Goal: Browse casually: Explore the website without a specific task or goal

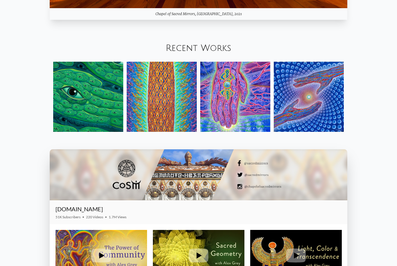
scroll to position [712, 0]
click at [334, 127] on img at bounding box center [309, 97] width 70 height 70
click at [106, 125] on img at bounding box center [88, 97] width 70 height 70
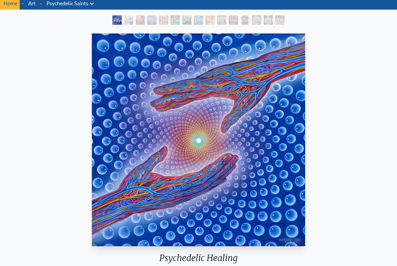
scroll to position [22, 0]
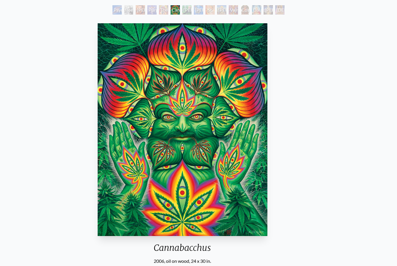
scroll to position [32, 0]
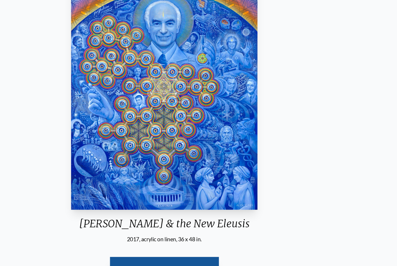
scroll to position [69, 0]
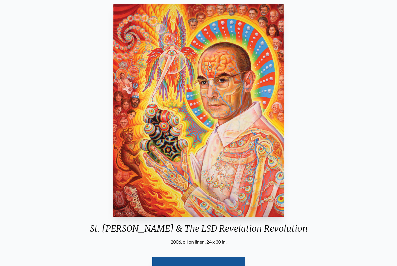
scroll to position [51, 0]
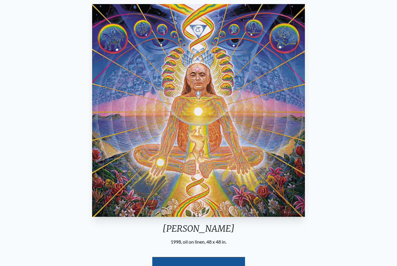
click at [389, 122] on div "Adi Da 1998, oil on linen, 48 x 48 in. Visit the CoSM Shop" at bounding box center [199, 144] width 388 height 285
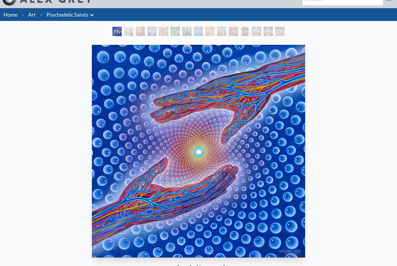
scroll to position [10, 0]
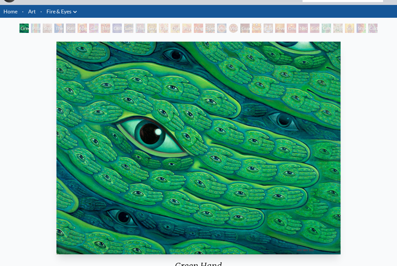
scroll to position [18, 0]
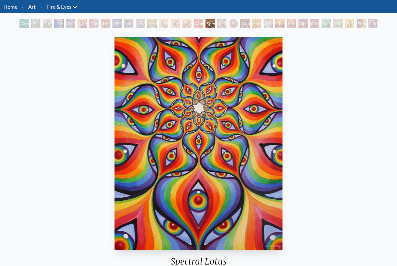
click at [131, 13] on div "Home · Art · Fire & Eyes Anatomical Drawings" at bounding box center [198, 6] width 397 height 13
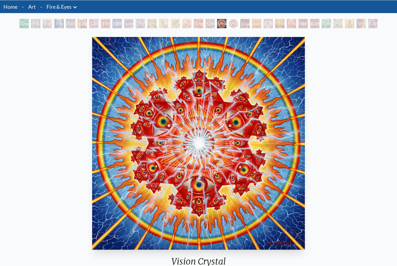
click at [121, 62] on img "18 / 31" at bounding box center [198, 143] width 212 height 212
click at [107, 137] on img "18 / 31" at bounding box center [198, 143] width 212 height 212
click at [115, 50] on img "18 / 31" at bounding box center [198, 143] width 212 height 212
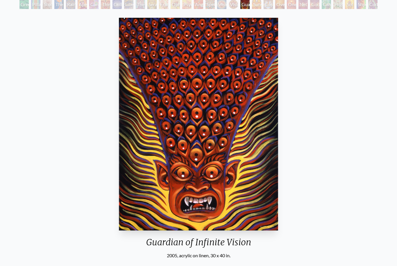
scroll to position [37, 0]
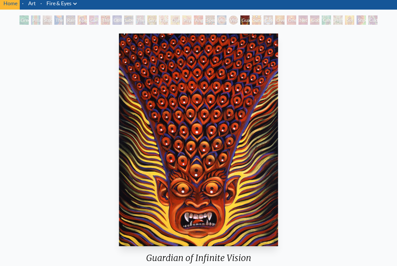
scroll to position [22, 0]
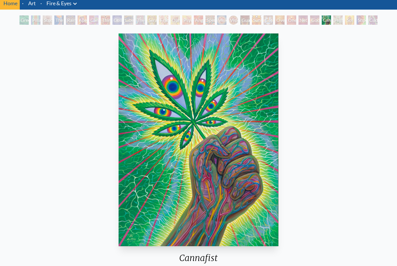
click at [48, 24] on div "Study for the Great Turn" at bounding box center [47, 19] width 9 height 9
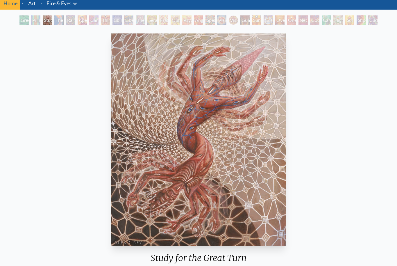
click at [187, 0] on div "Home · Art · Fire & Eyes Anatomical Drawings" at bounding box center [198, 3] width 397 height 13
click at [19, 12] on div "Home · Art · Fire & Eyes Anatomical Drawings" at bounding box center [198, 166] width 397 height 339
click at [327, 24] on div "Cannafist" at bounding box center [326, 19] width 9 height 9
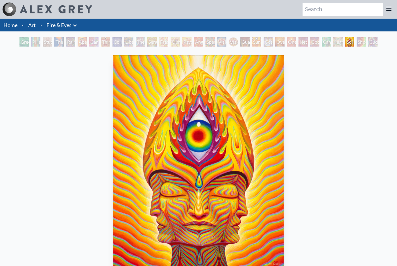
scroll to position [41, 0]
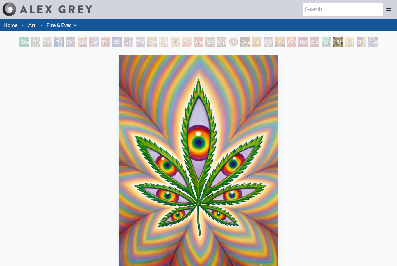
click at [31, 10] on img at bounding box center [56, 9] width 72 height 8
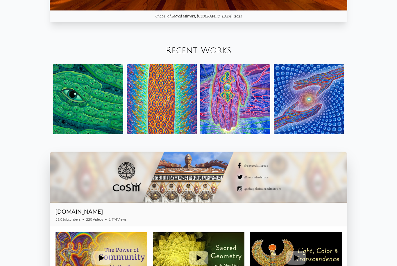
scroll to position [709, 0]
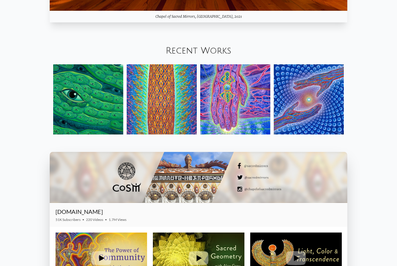
click at [258, 115] on img at bounding box center [235, 99] width 70 height 70
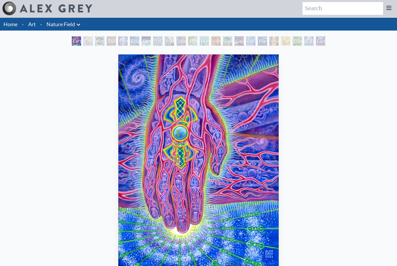
scroll to position [1, 0]
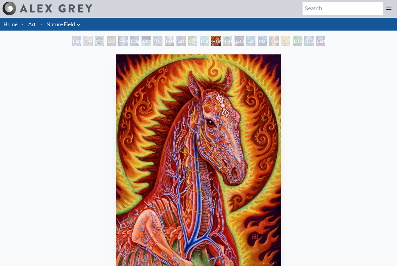
click at [26, 12] on img at bounding box center [56, 8] width 72 height 8
